Goal: Information Seeking & Learning: Learn about a topic

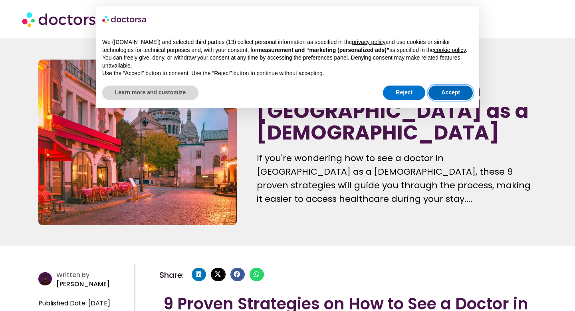
click at [438, 100] on button "Accept" at bounding box center [451, 92] width 44 height 14
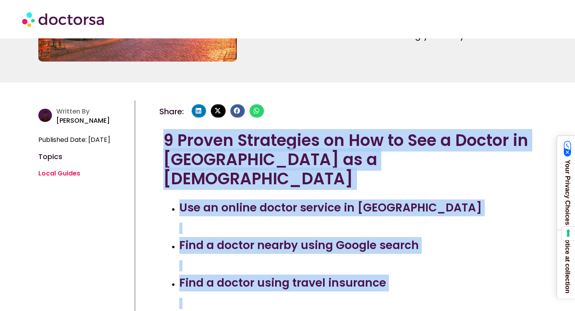
drag, startPoint x: 373, startPoint y: 262, endPoint x: 356, endPoint y: 310, distance: 51.7
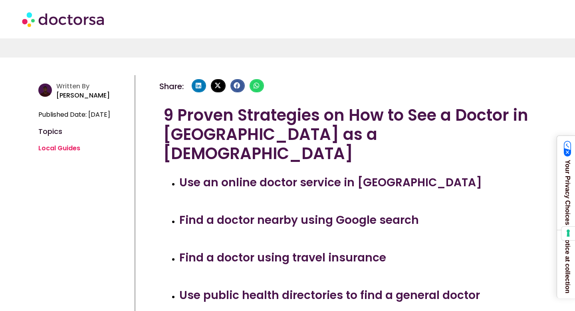
click at [472, 192] on ul "Use an online doctor service in [GEOGRAPHIC_DATA] Find a doctor nearby using Go…" at bounding box center [347, 228] width 369 height 109
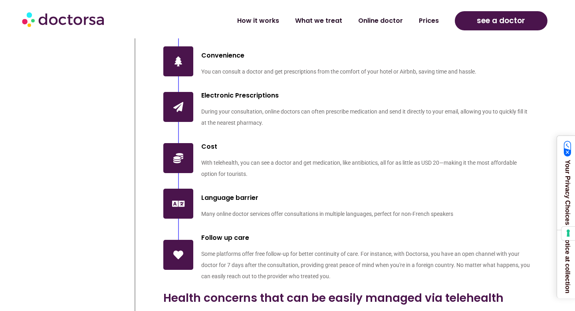
scroll to position [1499, 0]
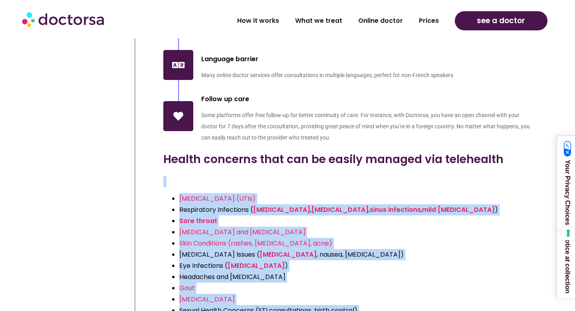
drag, startPoint x: 188, startPoint y: 243, endPoint x: 164, endPoint y: 310, distance: 71.1
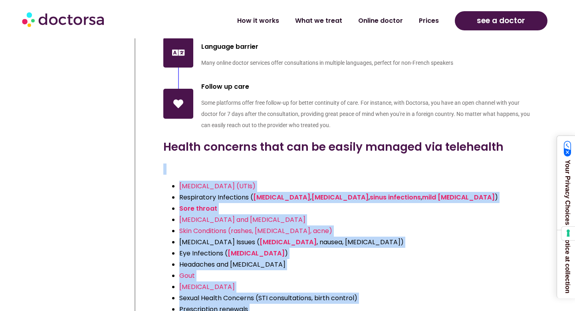
click at [352, 281] on li "[MEDICAL_DATA]" at bounding box center [355, 286] width 353 height 11
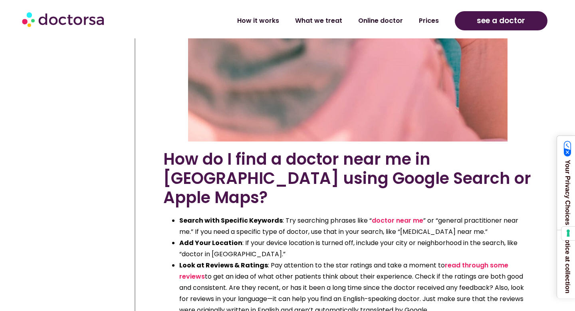
scroll to position [2193, 0]
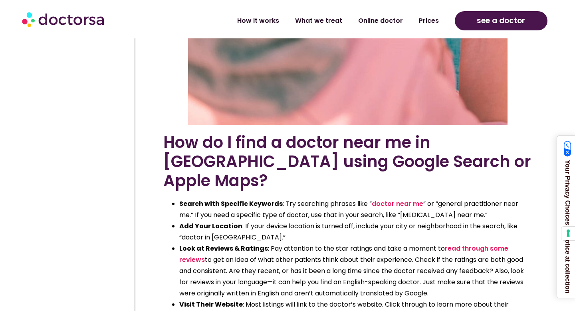
drag, startPoint x: 352, startPoint y: 225, endPoint x: 272, endPoint y: 310, distance: 117.3
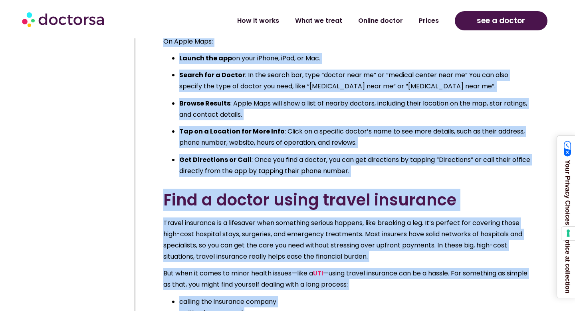
drag, startPoint x: 316, startPoint y: 270, endPoint x: 264, endPoint y: 310, distance: 66.0
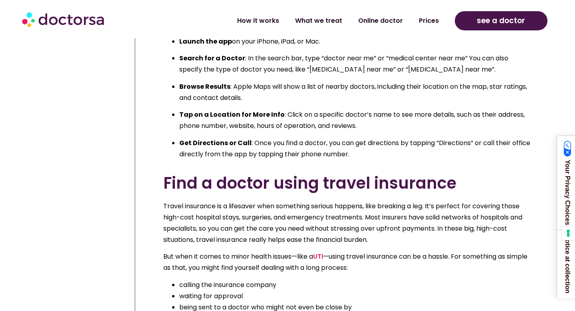
click at [391, 290] on li "waiting for approval" at bounding box center [355, 295] width 353 height 11
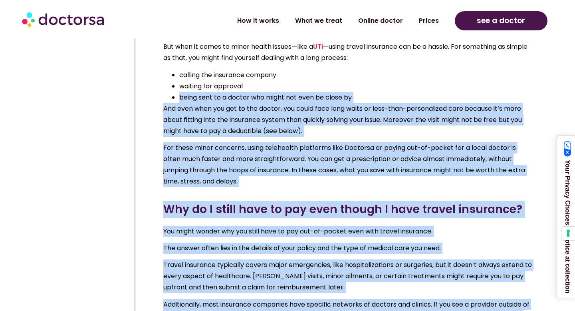
drag, startPoint x: 391, startPoint y: 212, endPoint x: 273, endPoint y: 310, distance: 153.7
